Goal: Transaction & Acquisition: Book appointment/travel/reservation

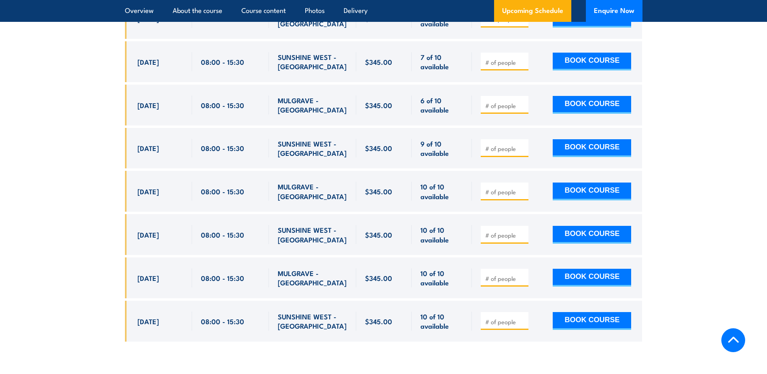
scroll to position [1391, 0]
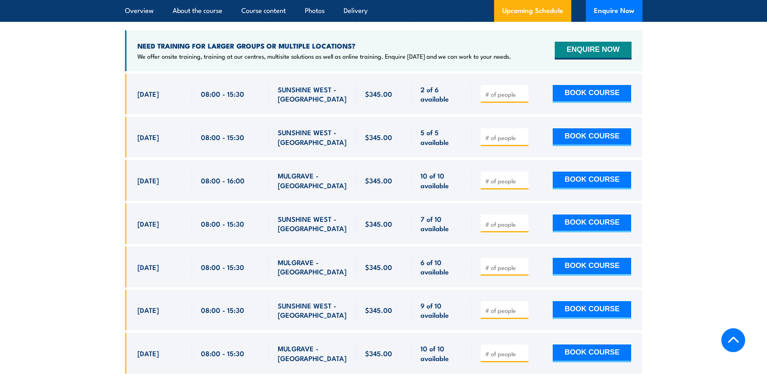
click at [500, 220] on input "number" at bounding box center [505, 224] width 40 height 8
type input "1"
click at [508, 220] on input "1" at bounding box center [505, 224] width 40 height 8
click at [508, 214] on button "BOOK COURSE" at bounding box center [592, 223] width 78 height 18
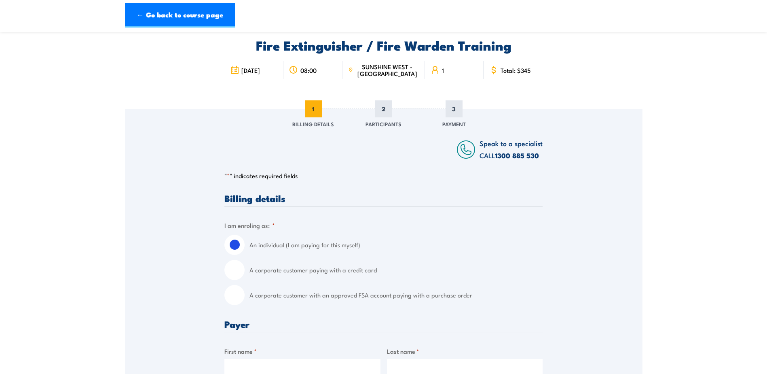
scroll to position [81, 0]
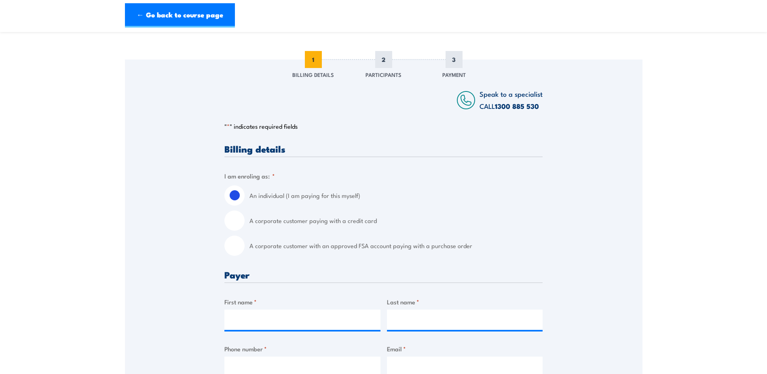
click at [351, 222] on label "A corporate customer paying with a credit card" at bounding box center [396, 220] width 293 height 20
click at [245, 222] on input "A corporate customer paying with a credit card" at bounding box center [234, 220] width 20 height 20
radio input "true"
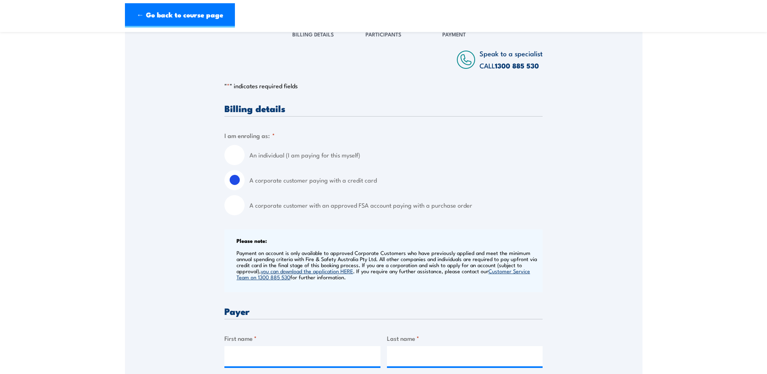
scroll to position [162, 0]
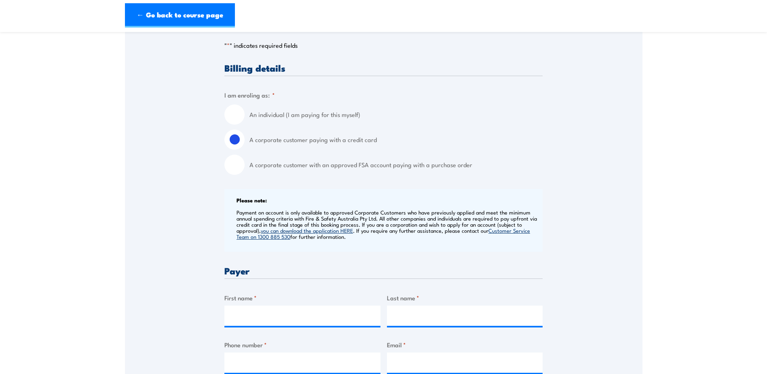
click at [309, 116] on label "An individual (I am paying for this myself)" at bounding box center [396, 114] width 293 height 20
click at [245, 116] on input "An individual (I am paying for this myself)" at bounding box center [234, 114] width 20 height 20
radio input "true"
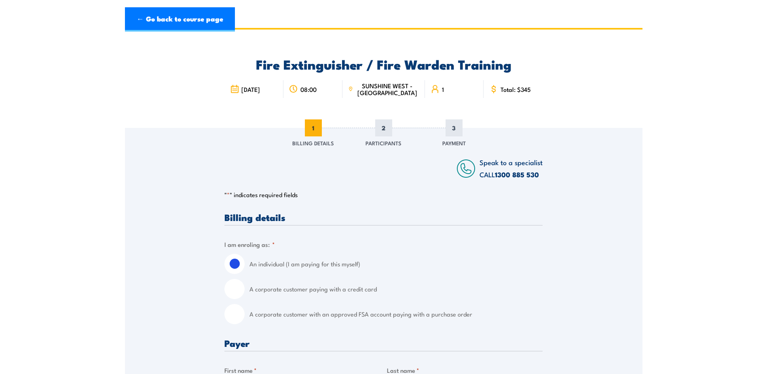
scroll to position [0, 0]
